Goal: Information Seeking & Learning: Learn about a topic

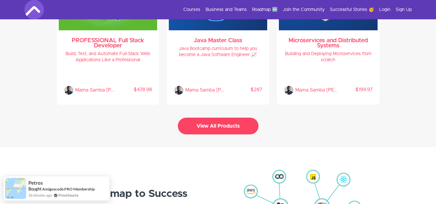
scroll to position [1441, 0]
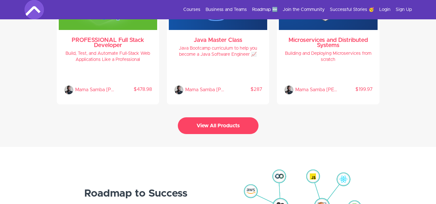
click at [244, 120] on button "View All Products" at bounding box center [218, 126] width 81 height 17
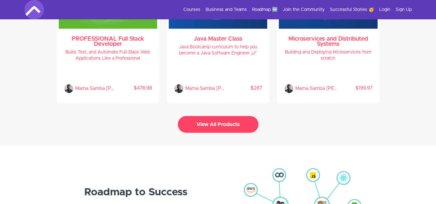
scroll to position [1443, 0]
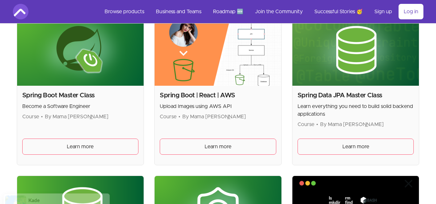
scroll to position [1599, 0]
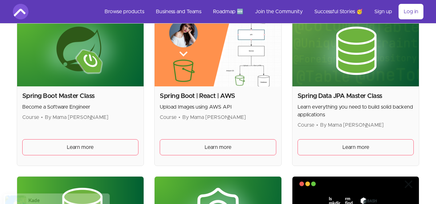
click at [74, 99] on h2 "Spring Boot Master Class" at bounding box center [80, 96] width 117 height 9
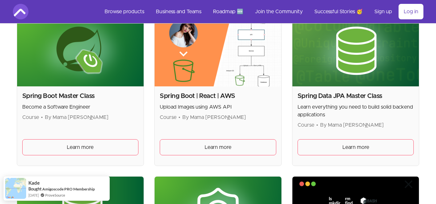
click at [77, 139] on div "Spring Boot Master Class Become a Software Engineer Course • By Mama Samba Brai…" at bounding box center [80, 126] width 127 height 79
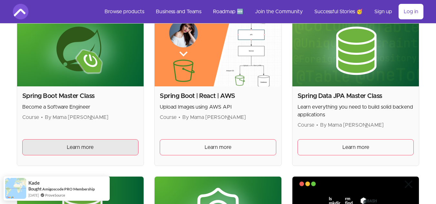
click at [79, 142] on link "Learn more" at bounding box center [80, 147] width 117 height 16
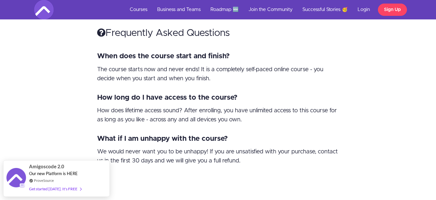
scroll to position [3900, 0]
